Goal: Find specific page/section: Find specific page/section

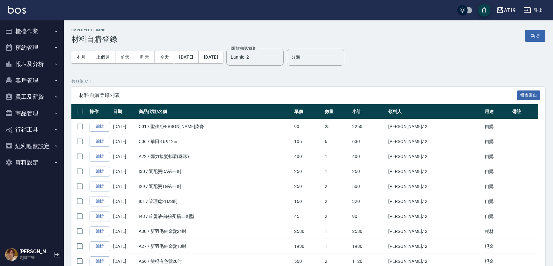
scroll to position [50, 0]
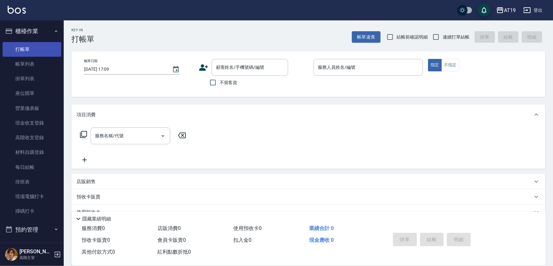
click at [38, 51] on link "打帳單" at bounding box center [32, 49] width 59 height 15
click at [37, 49] on link "打帳單" at bounding box center [32, 49] width 59 height 15
click at [32, 184] on link "排班表" at bounding box center [32, 182] width 59 height 15
